Goal: Check status: Check status

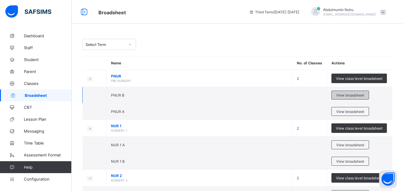
click at [347, 94] on span "View broadsheet" at bounding box center [350, 95] width 28 height 4
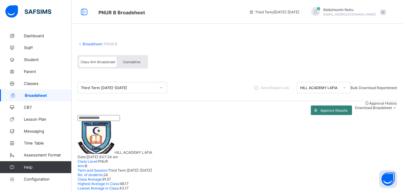
click at [330, 113] on span "Approve Results" at bounding box center [334, 110] width 27 height 4
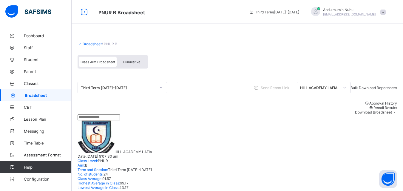
click at [39, 95] on span "Broadsheet" at bounding box center [48, 95] width 47 height 5
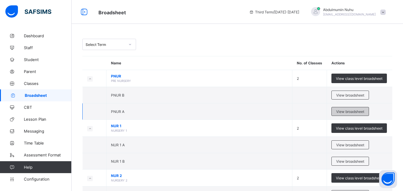
click at [353, 109] on div "View broadsheet" at bounding box center [351, 111] width 38 height 9
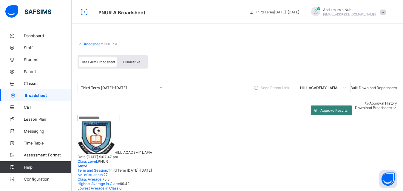
click at [329, 113] on span "Approve Results" at bounding box center [334, 110] width 27 height 4
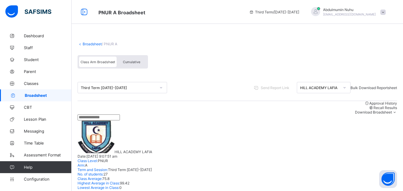
click at [38, 98] on span "Broadsheet" at bounding box center [48, 95] width 47 height 5
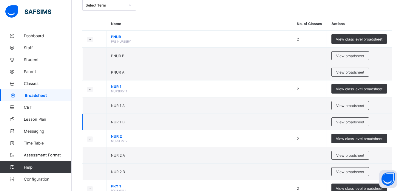
scroll to position [50, 0]
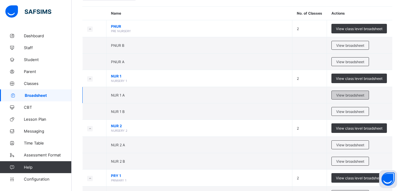
click at [364, 96] on span "View broadsheet" at bounding box center [350, 95] width 28 height 4
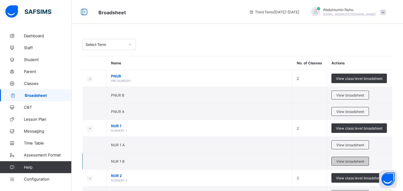
drag, startPoint x: 353, startPoint y: 156, endPoint x: 352, endPoint y: 159, distance: 3.0
click at [353, 157] on td "View broadsheet" at bounding box center [359, 161] width 65 height 16
click at [352, 160] on span "View broadsheet" at bounding box center [350, 161] width 28 height 4
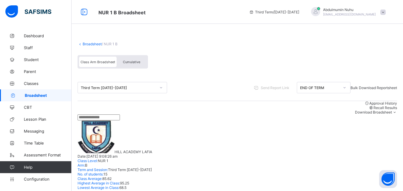
click at [47, 99] on link "Broadsheet" at bounding box center [36, 96] width 72 height 12
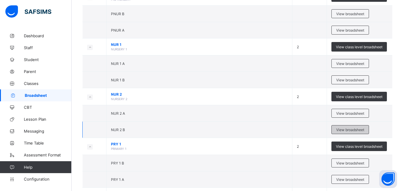
scroll to position [99, 0]
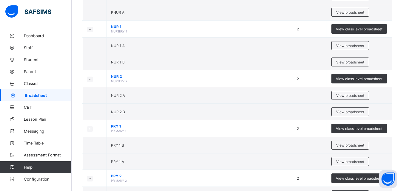
click at [352, 30] on span "View class level broadsheet" at bounding box center [359, 29] width 47 height 4
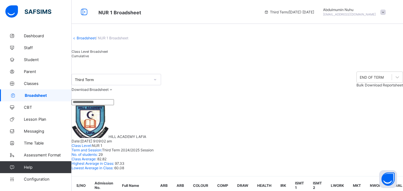
click at [257, 64] on div "Class Level Broadsheet Cumulative" at bounding box center [238, 55] width 332 height 18
click at [48, 93] on span "Broadsheet" at bounding box center [48, 95] width 47 height 5
